Goal: Browse casually

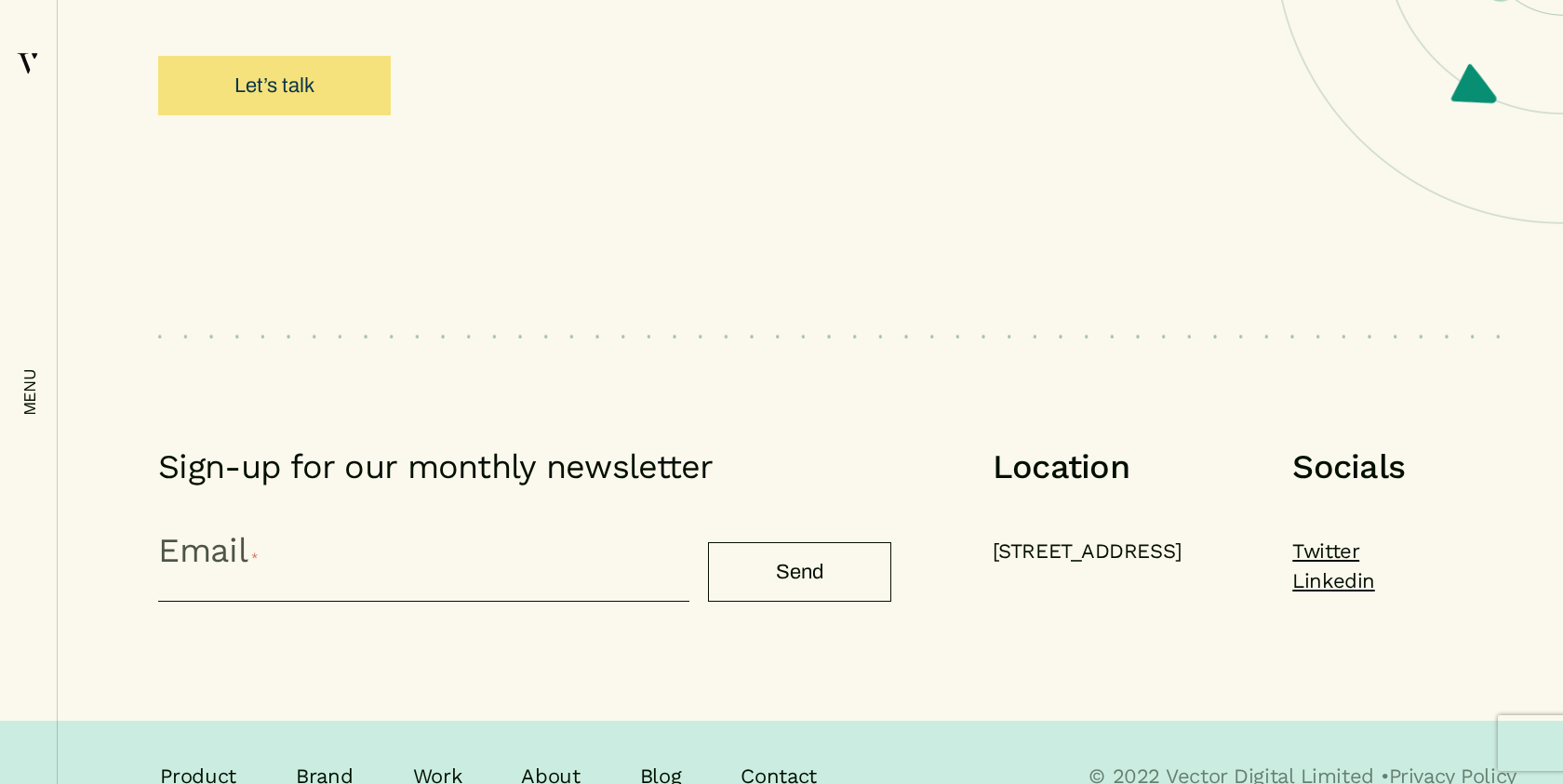
scroll to position [19911, 0]
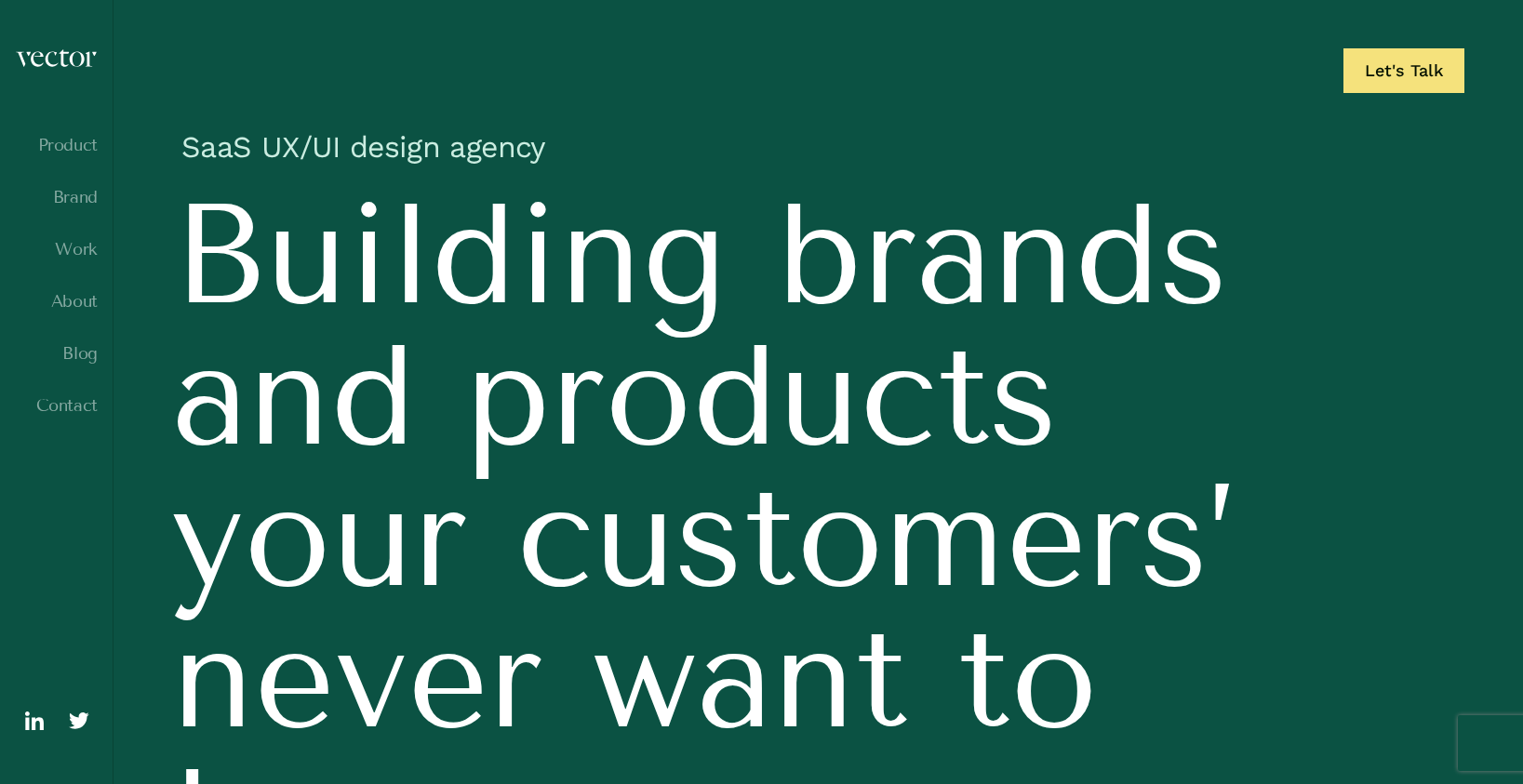
click at [769, 135] on h1 "SaaS UX/UI design agency" at bounding box center [818, 152] width 1292 height 65
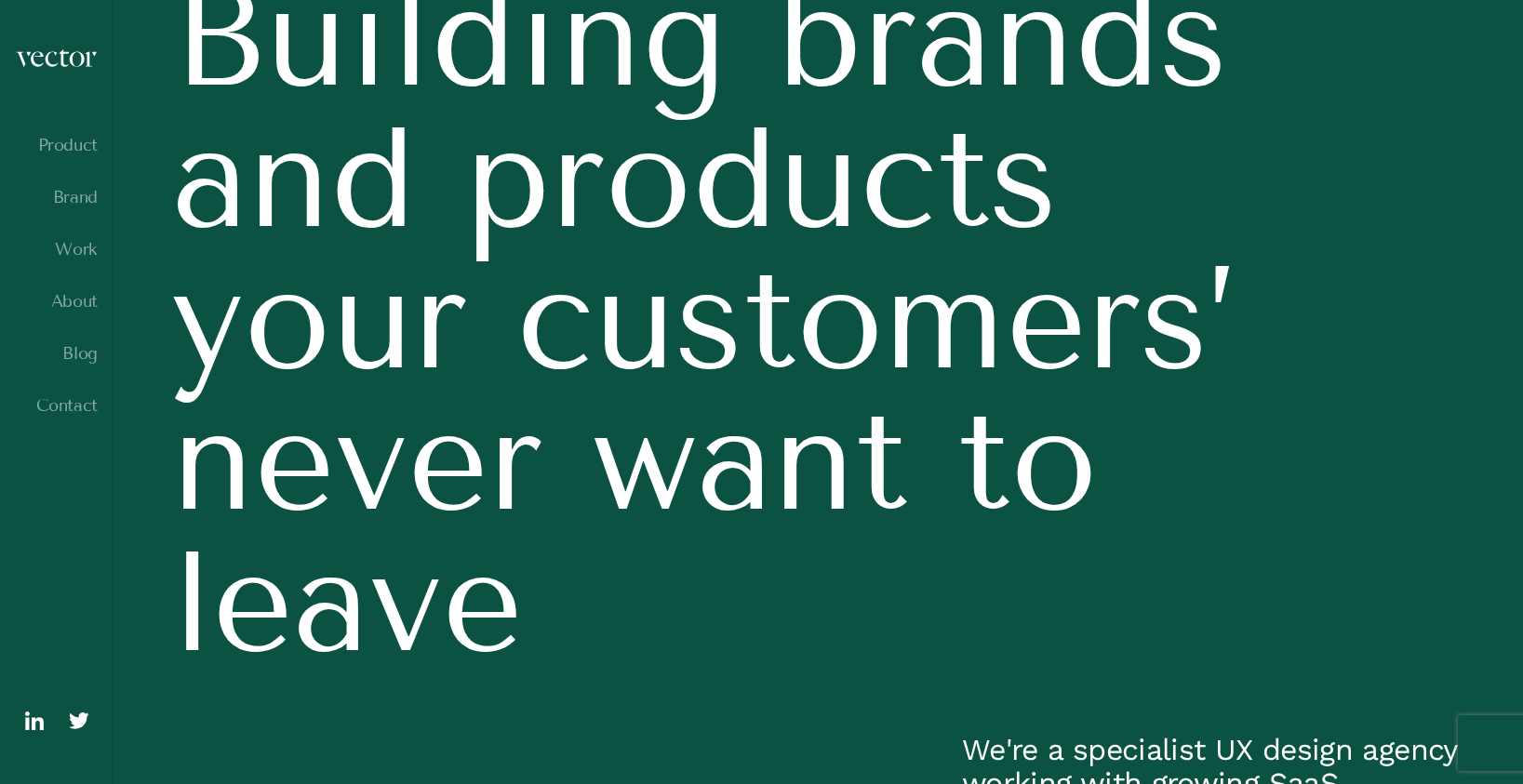
scroll to position [201, 0]
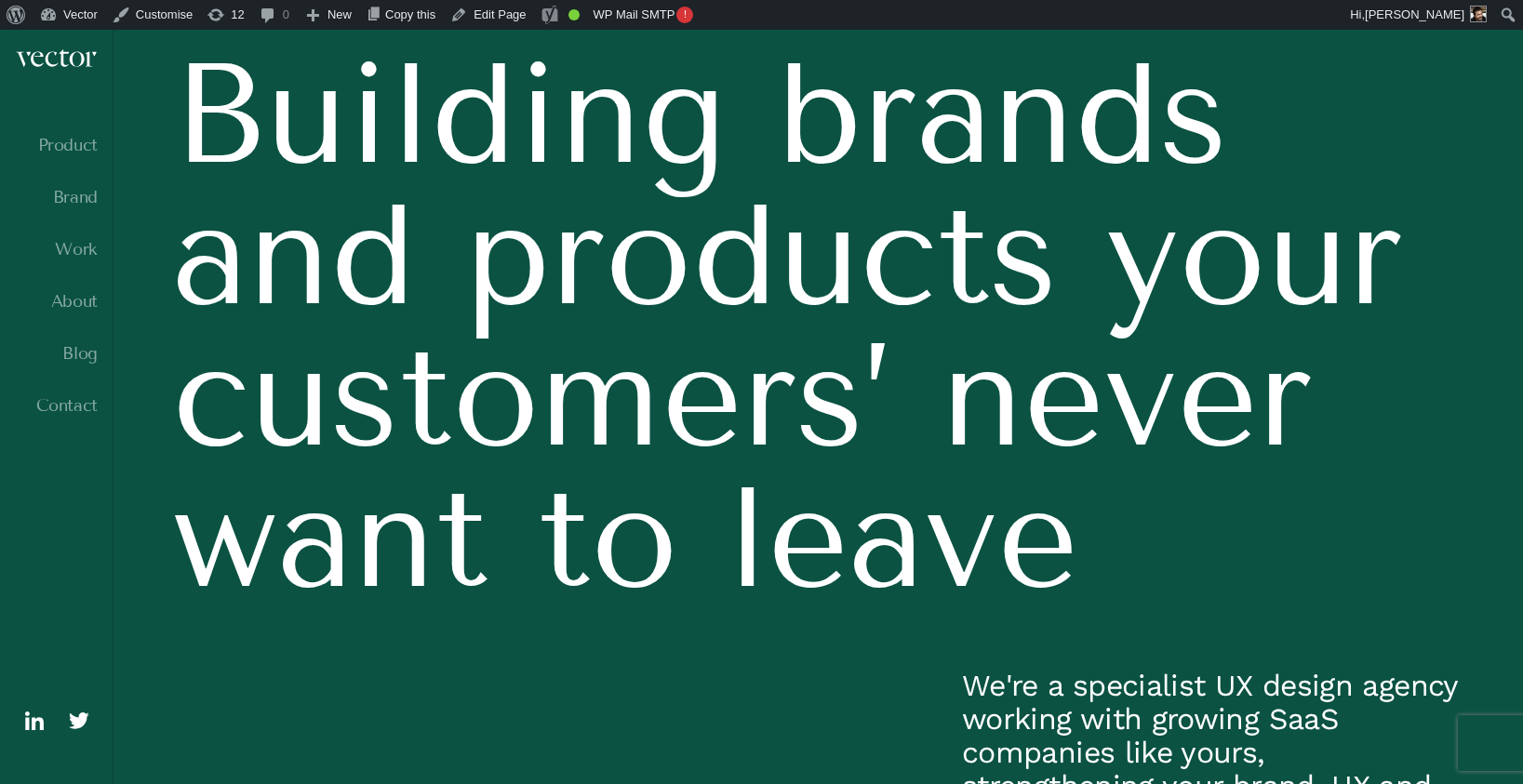
scroll to position [51, 0]
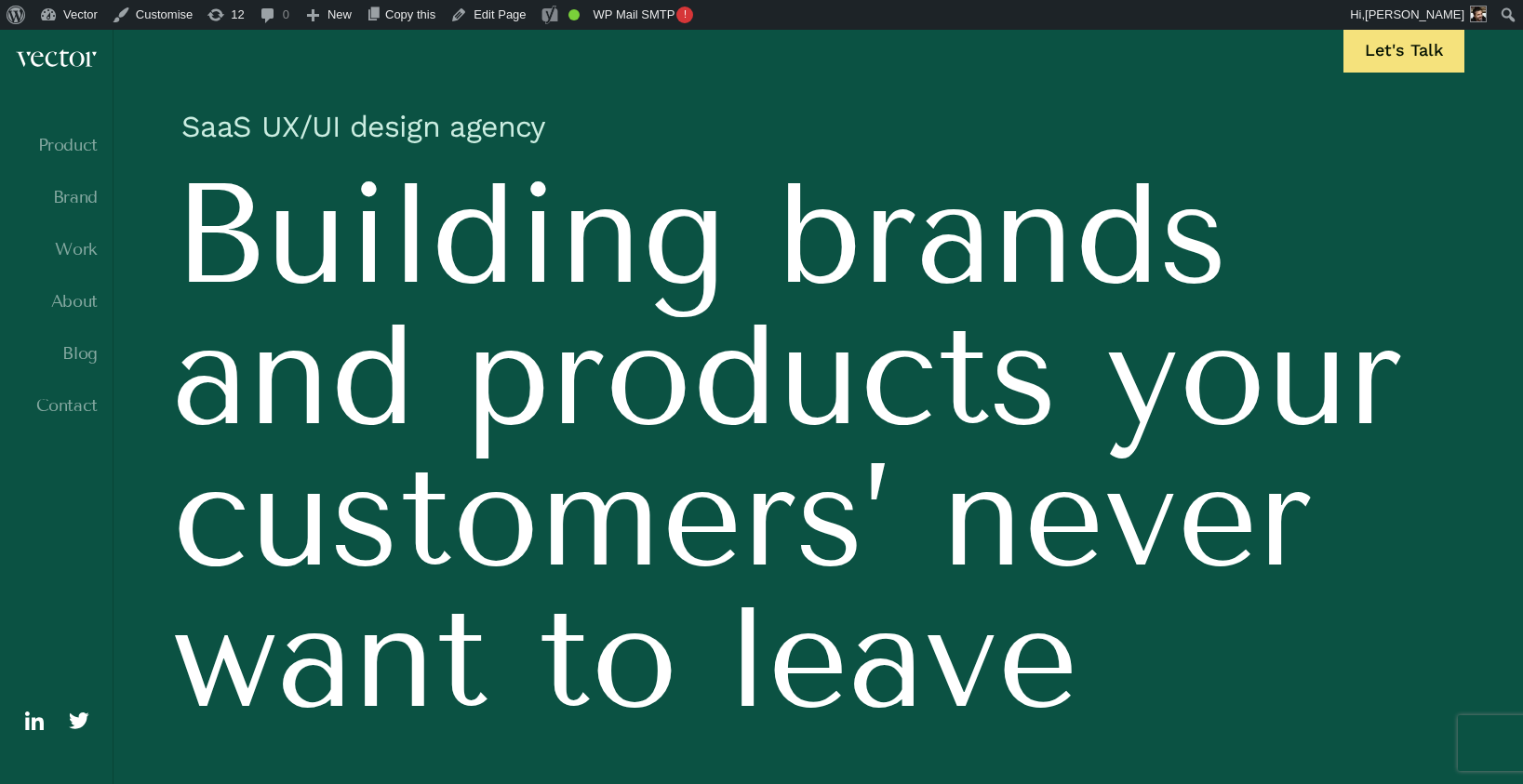
click at [1030, 98] on h1 "SaaS UX/UI design agency" at bounding box center [818, 131] width 1292 height 65
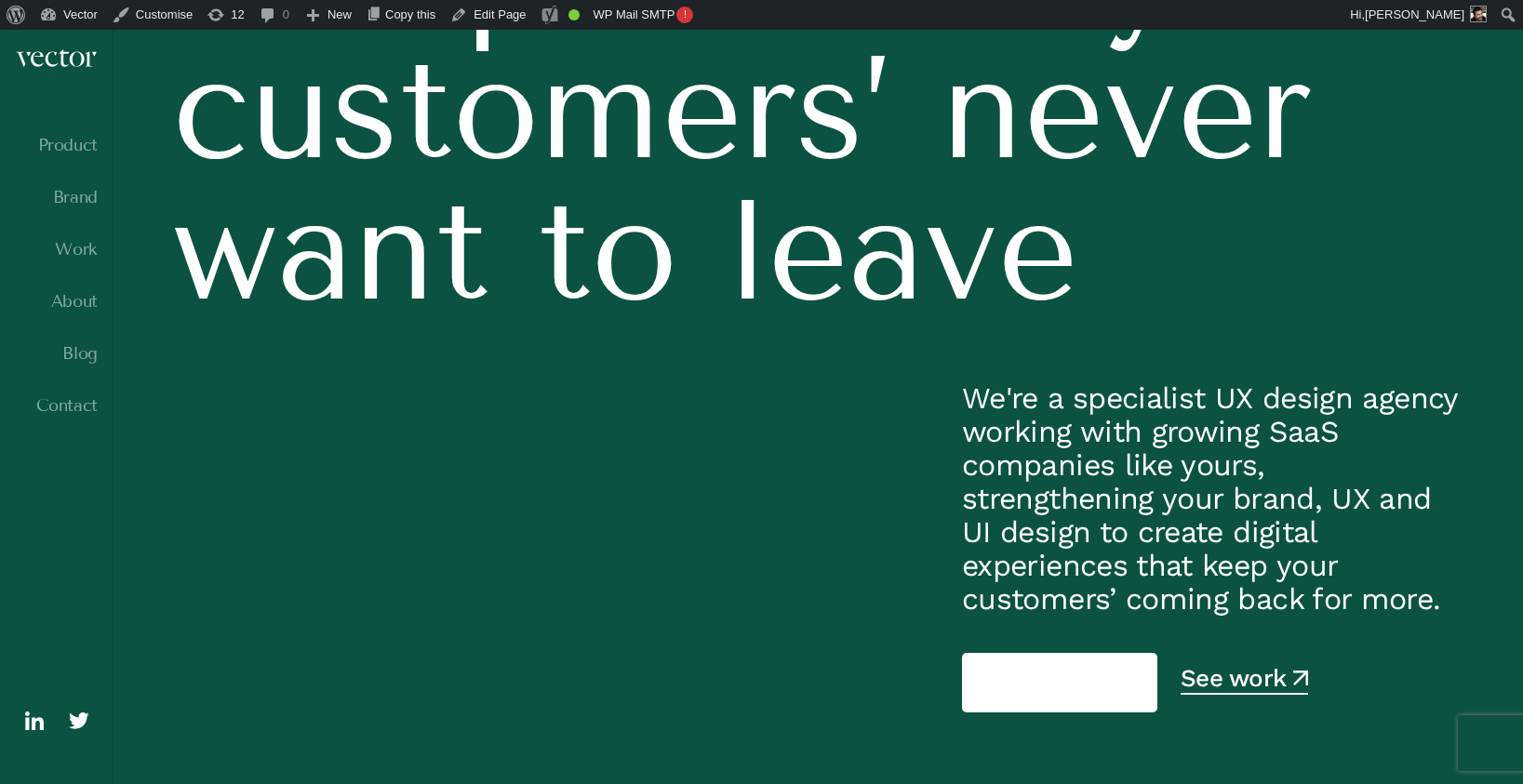
scroll to position [476, 0]
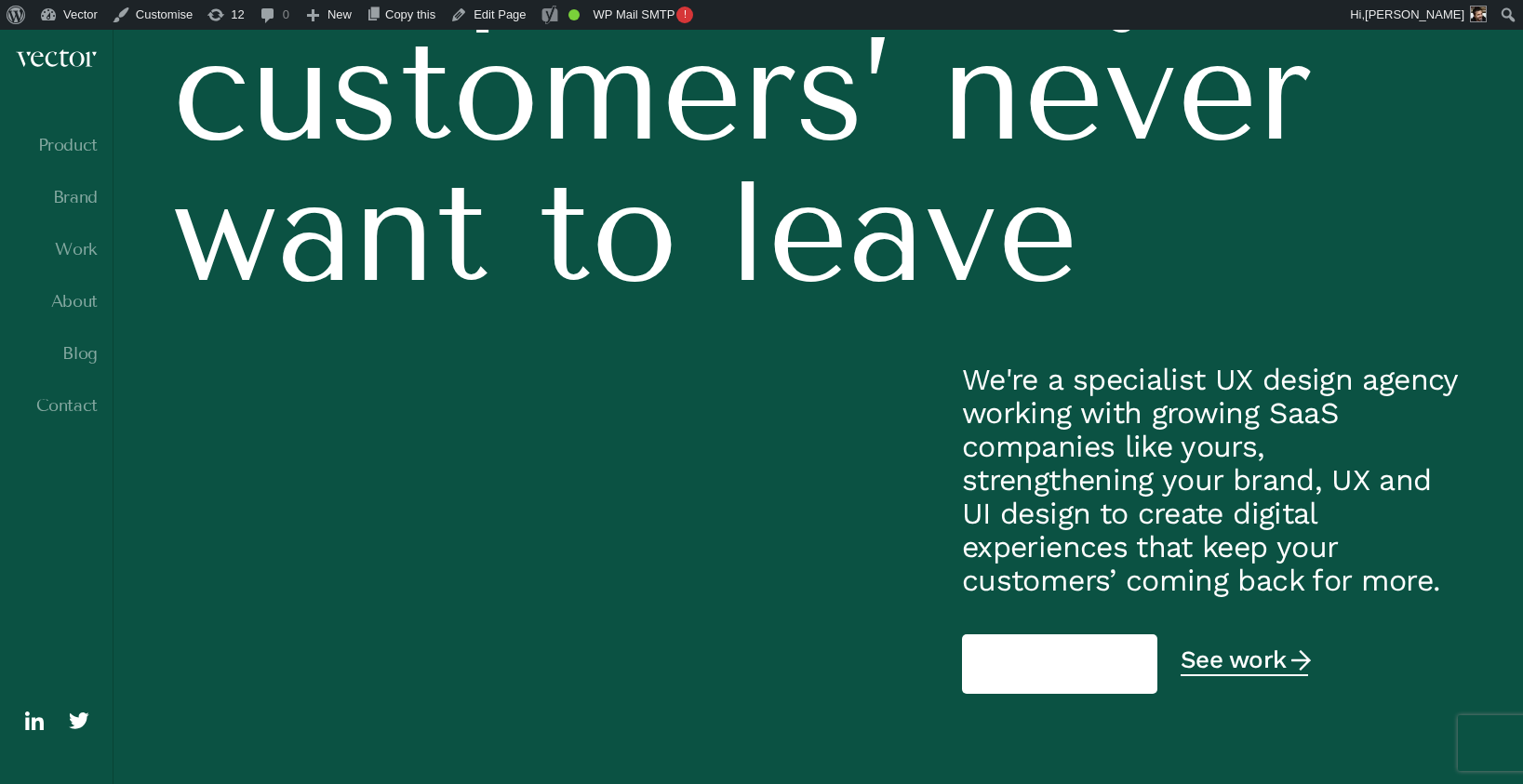
click at [1267, 662] on link "See work" at bounding box center [1244, 662] width 127 height 27
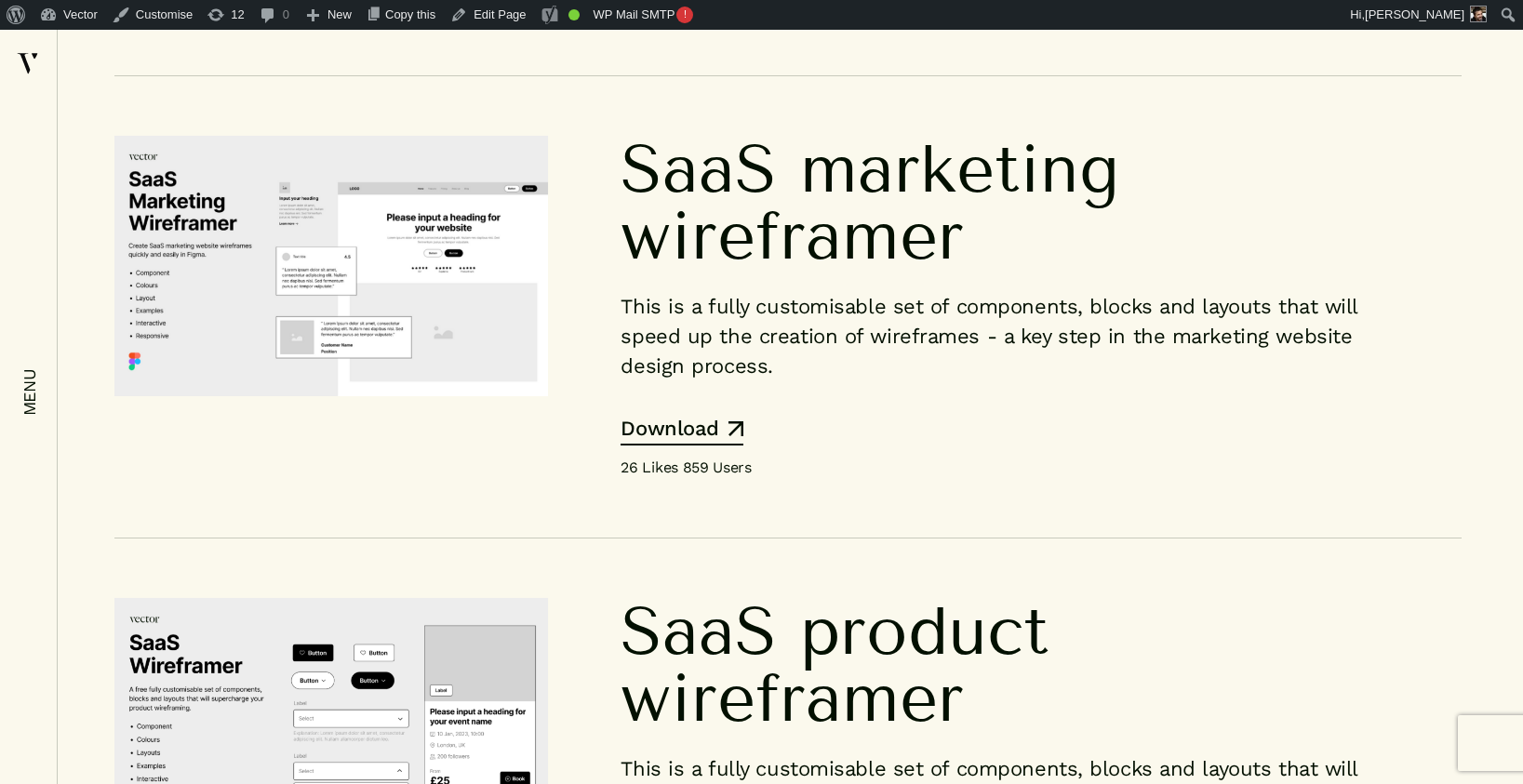
scroll to position [13432, 0]
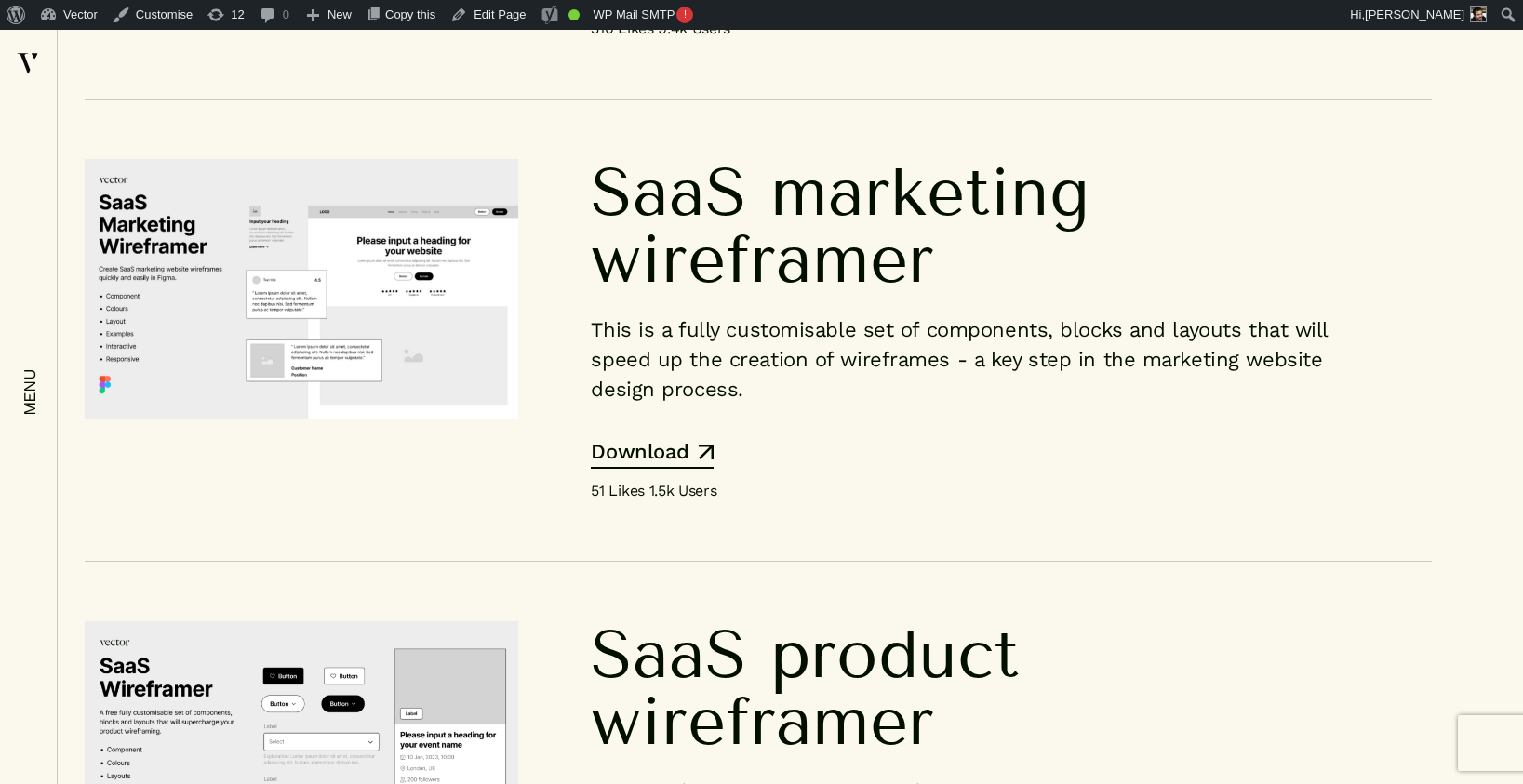
scroll to position [13454, 30]
